Goal: Use online tool/utility: Utilize a website feature to perform a specific function

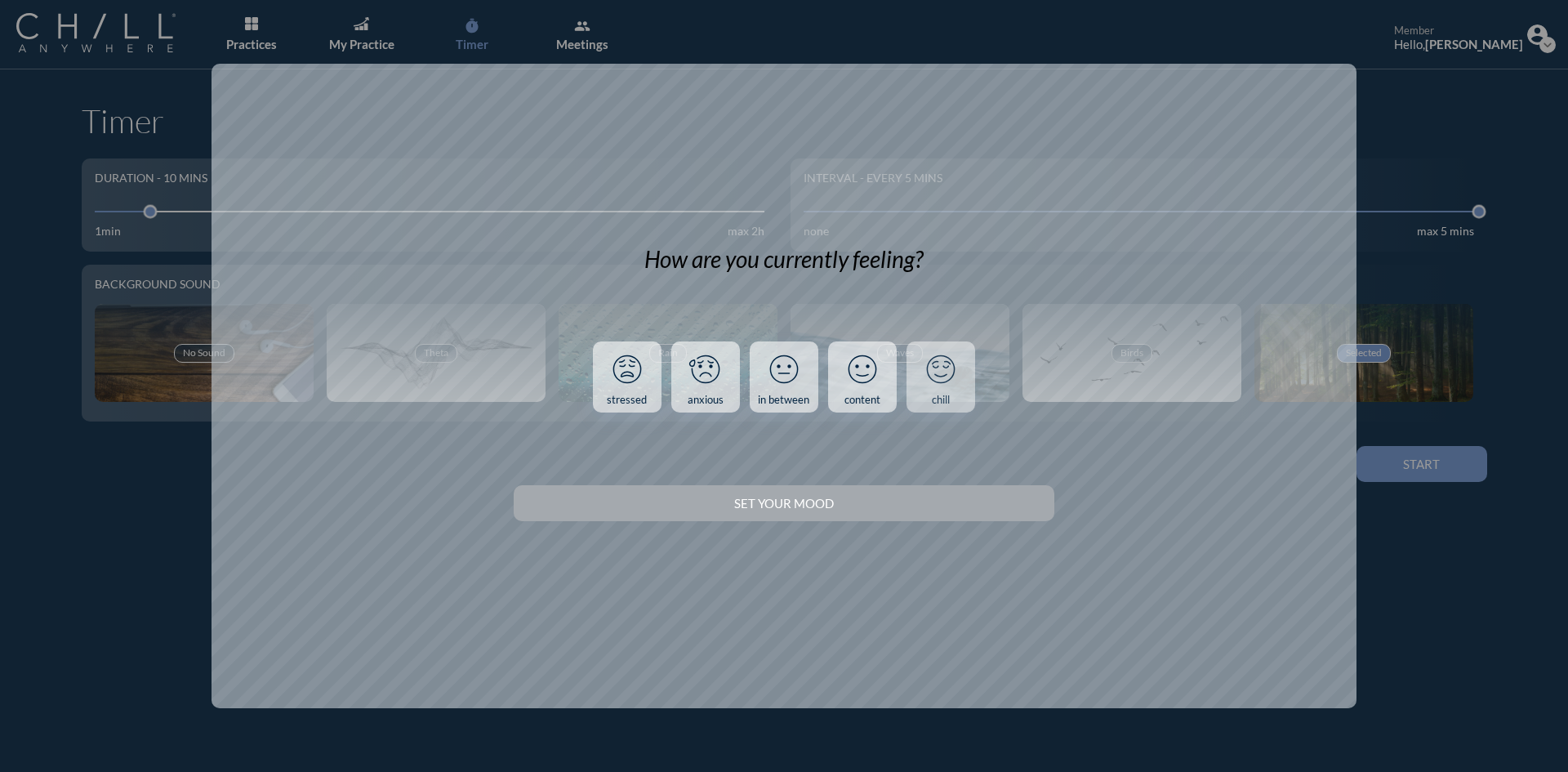
drag, startPoint x: 0, startPoint y: 0, endPoint x: 967, endPoint y: 393, distance: 1043.8
click at [967, 393] on link "chill" at bounding box center [940, 377] width 69 height 72
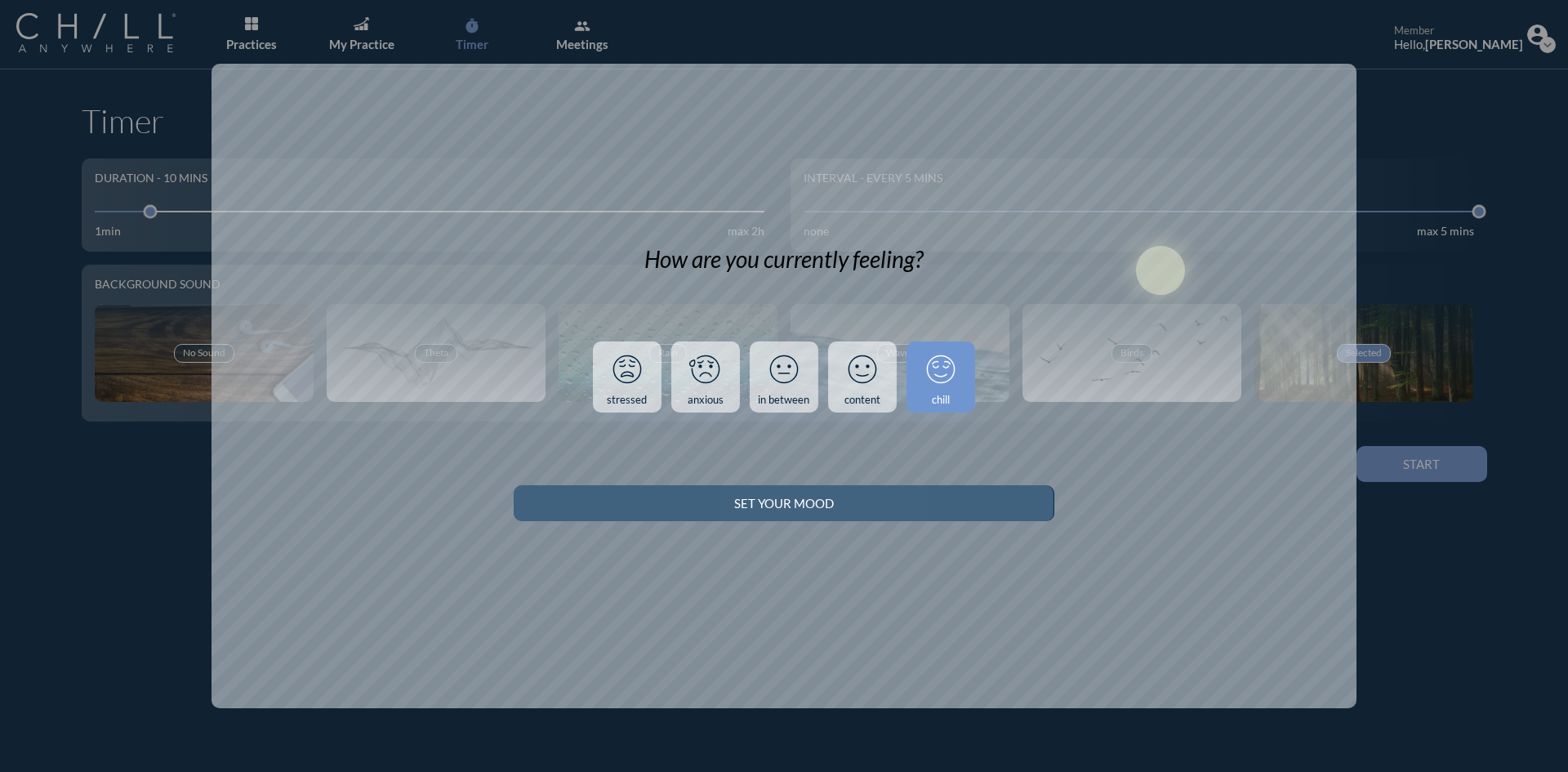
click at [907, 494] on button "Set your Mood" at bounding box center [783, 503] width 540 height 36
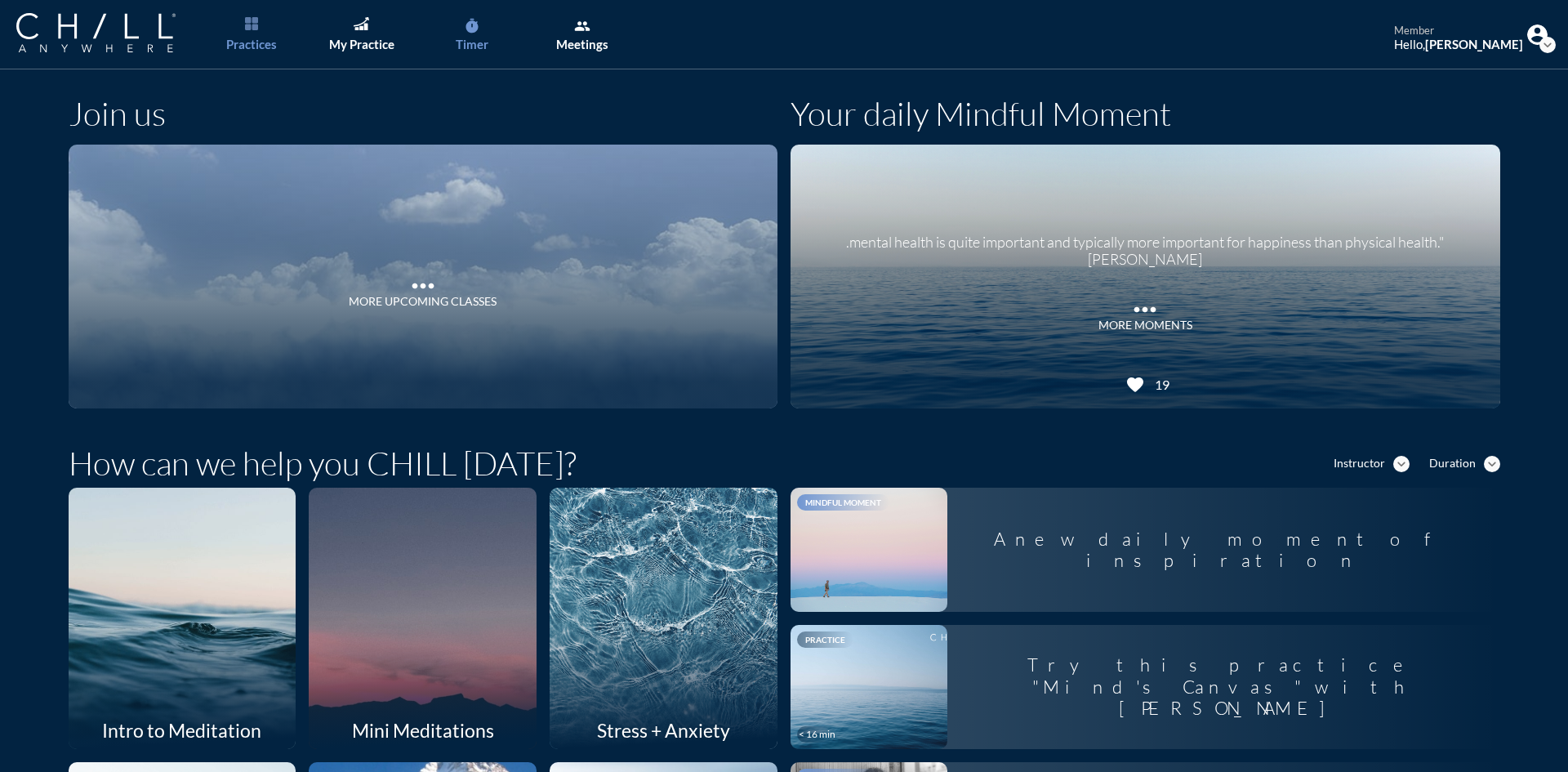
click at [464, 31] on icon "timer" at bounding box center [472, 27] width 17 height 17
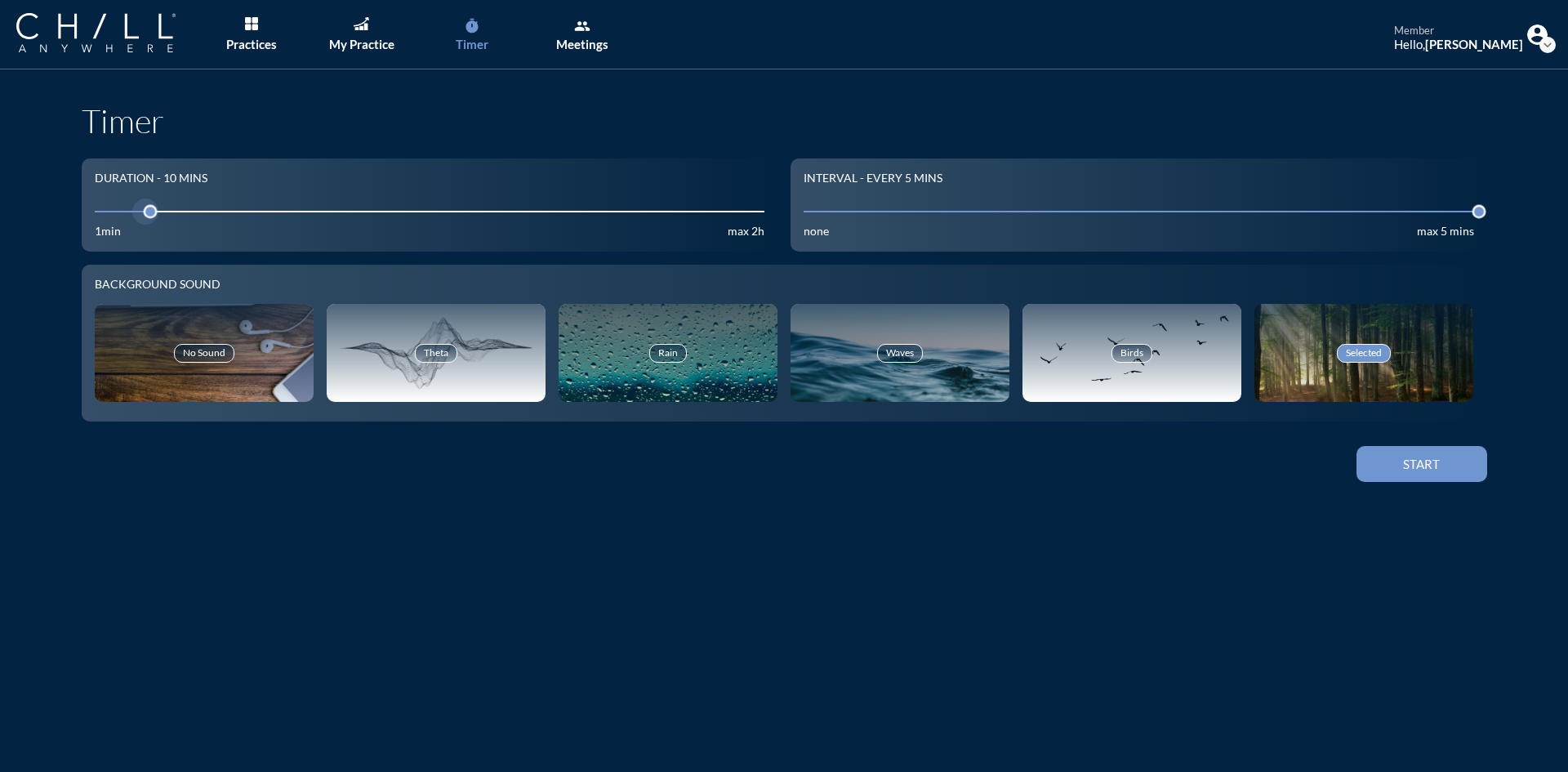
click at [178, 209] on input "10" at bounding box center [430, 211] width 670 height 16
drag, startPoint x: 178, startPoint y: 209, endPoint x: 168, endPoint y: 208, distance: 10.0
click at [168, 208] on div at bounding box center [178, 212] width 23 height 23
click at [1399, 457] on button "Start" at bounding box center [1421, 463] width 130 height 36
